Goal: Check status

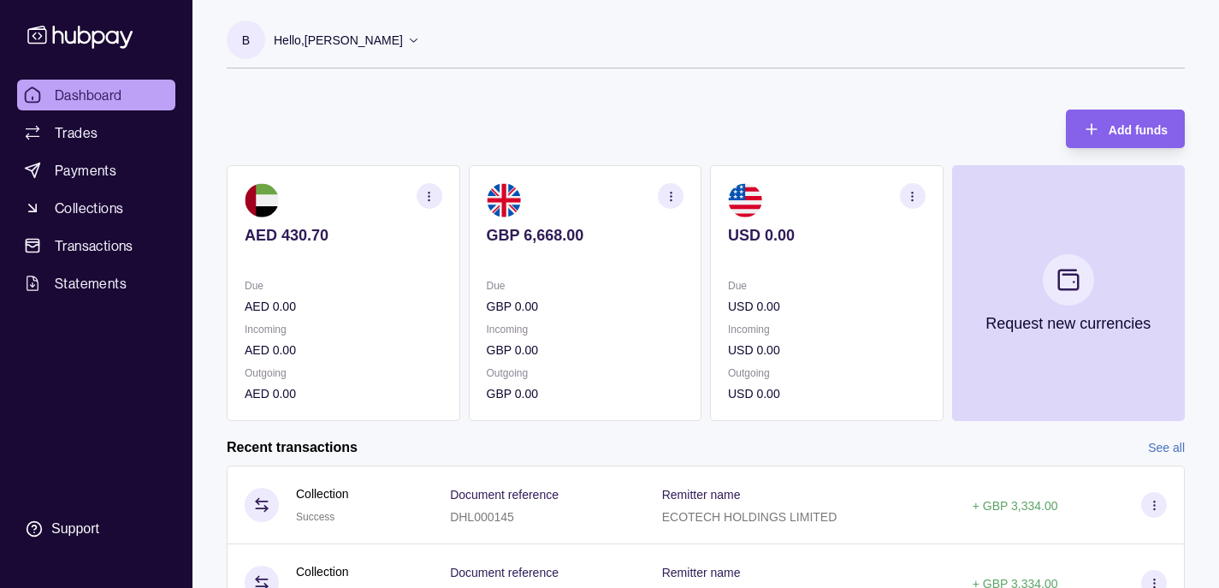
click at [338, 318] on div "Due AED 0.00 Incoming AED 0.00 Outgoing AED 0.00" at bounding box center [344, 339] width 198 height 127
click at [433, 194] on icon "button" at bounding box center [429, 196] width 13 height 13
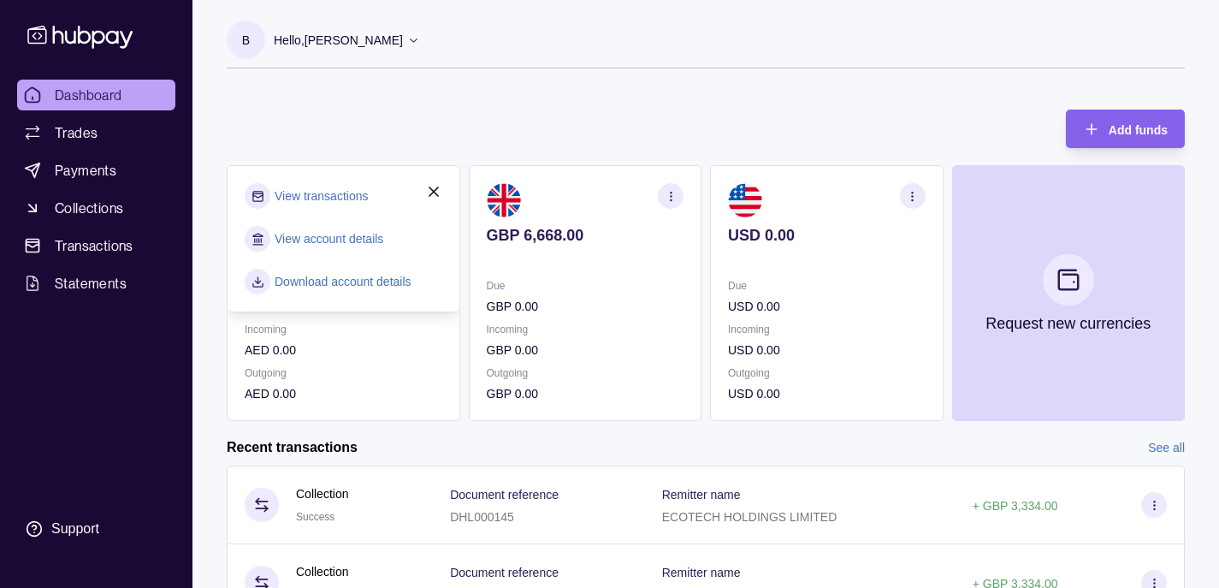
click at [346, 199] on link "View transactions" at bounding box center [321, 196] width 93 height 19
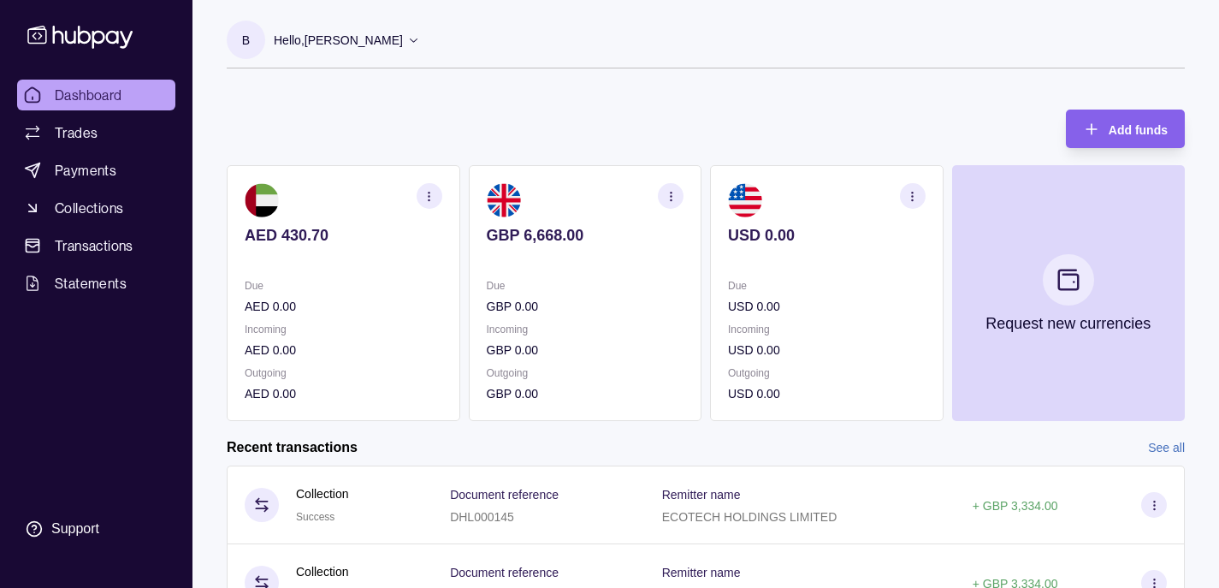
click at [905, 198] on section "button" at bounding box center [913, 196] width 26 height 26
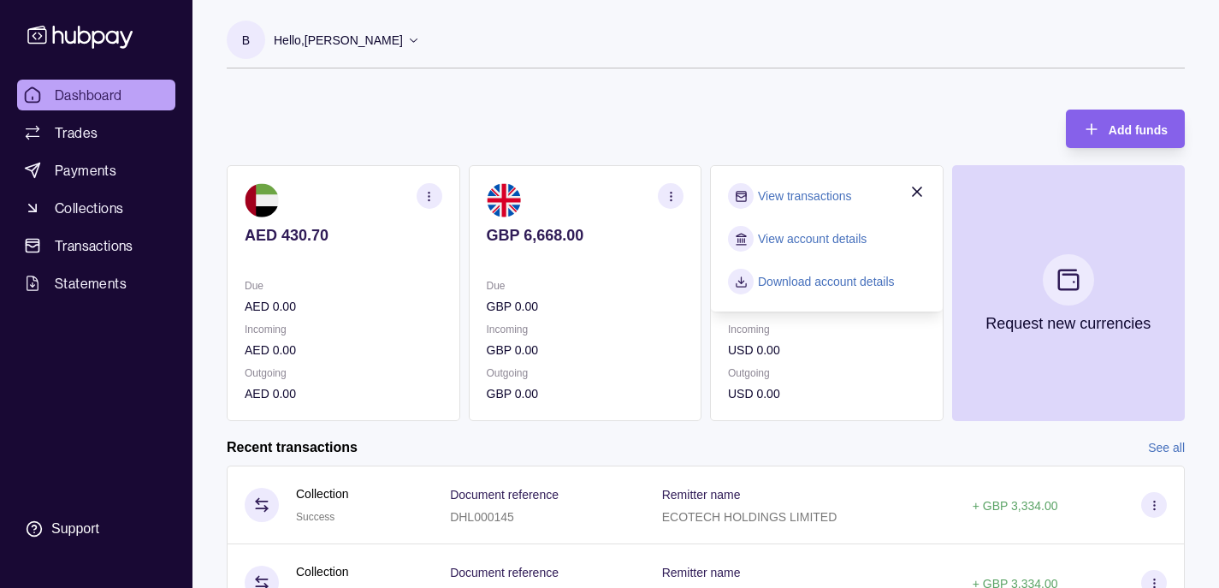
click at [791, 193] on link "View transactions" at bounding box center [804, 196] width 93 height 19
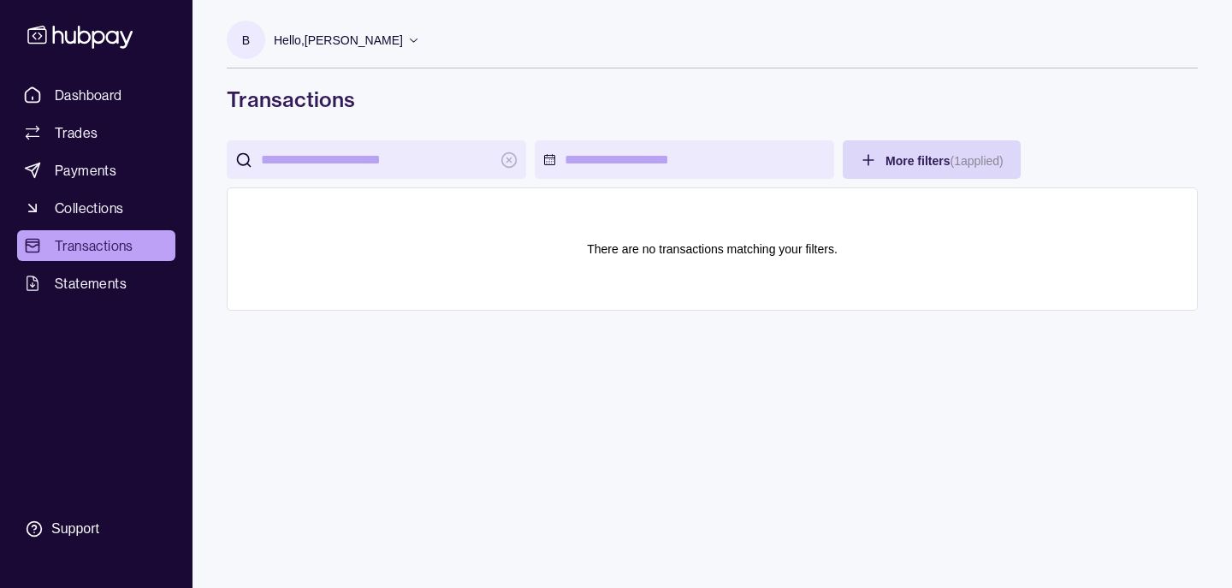
click at [791, 193] on div "There are no transactions matching your filters." at bounding box center [712, 248] width 971 height 123
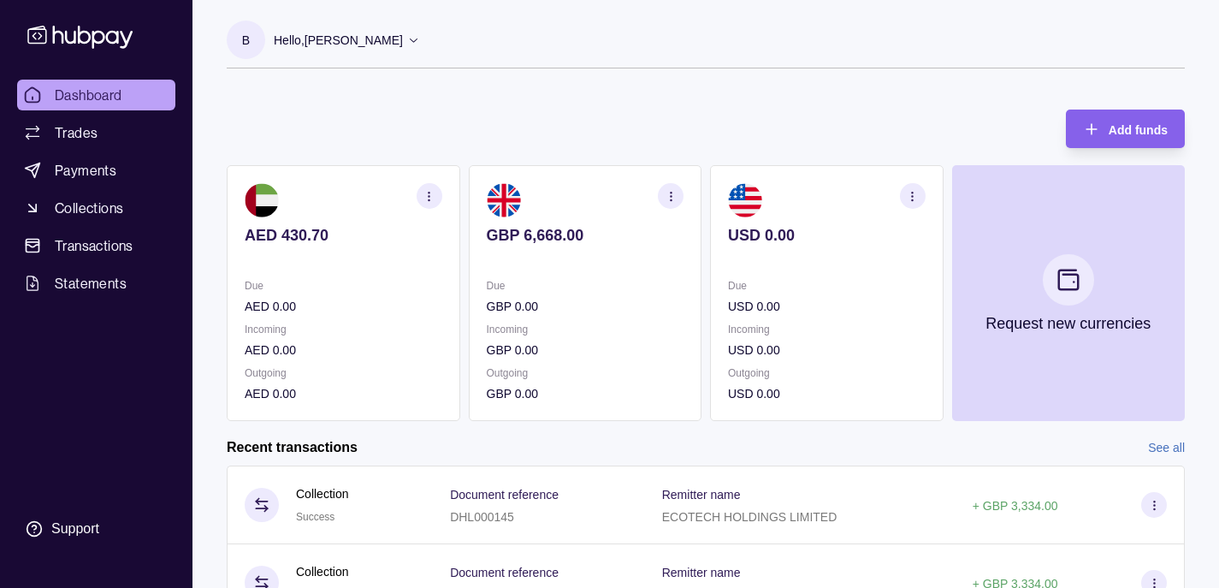
click at [670, 193] on icon "button" at bounding box center [671, 196] width 13 height 13
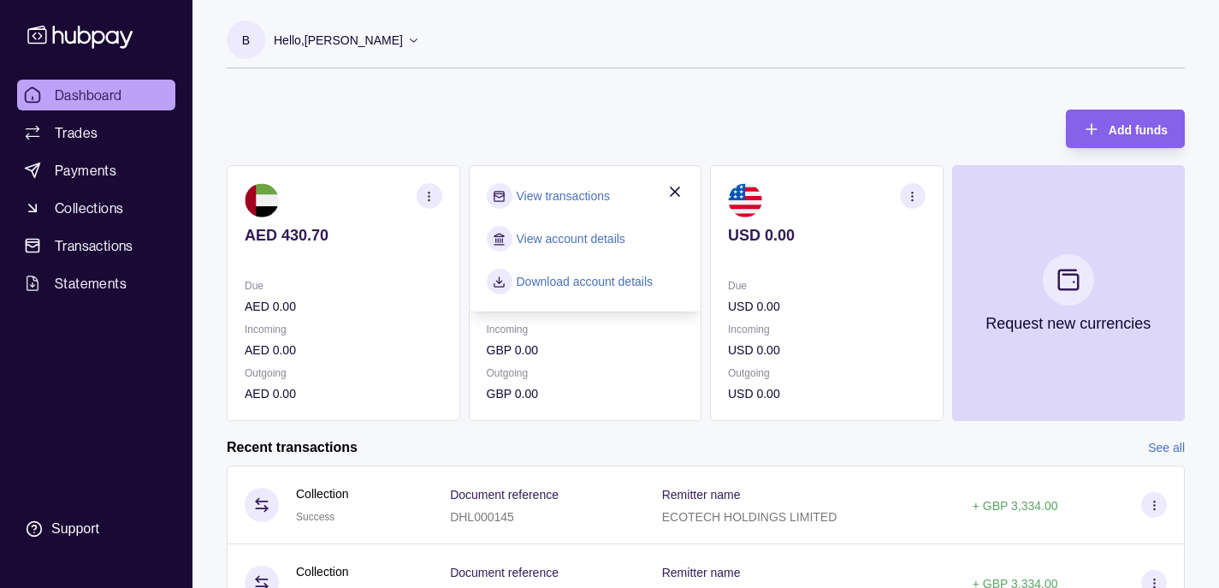
click at [570, 193] on link "View transactions" at bounding box center [563, 196] width 93 height 19
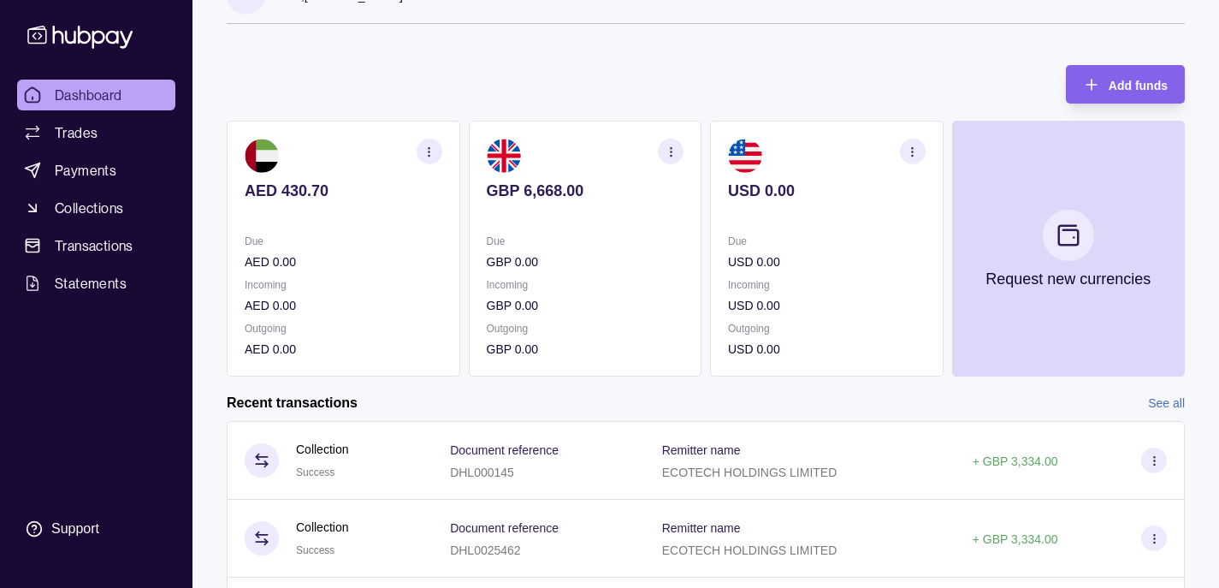
scroll to position [45, 0]
click at [372, 248] on p "Due" at bounding box center [344, 240] width 198 height 19
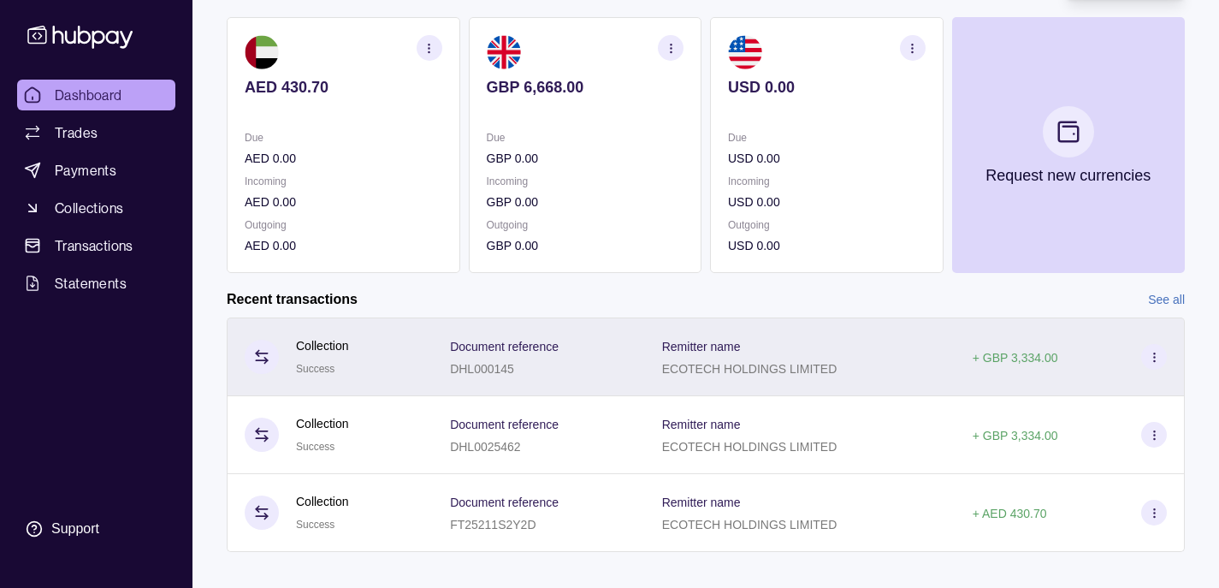
scroll to position [167, 0]
